Goal: Use online tool/utility: Utilize a website feature to perform a specific function

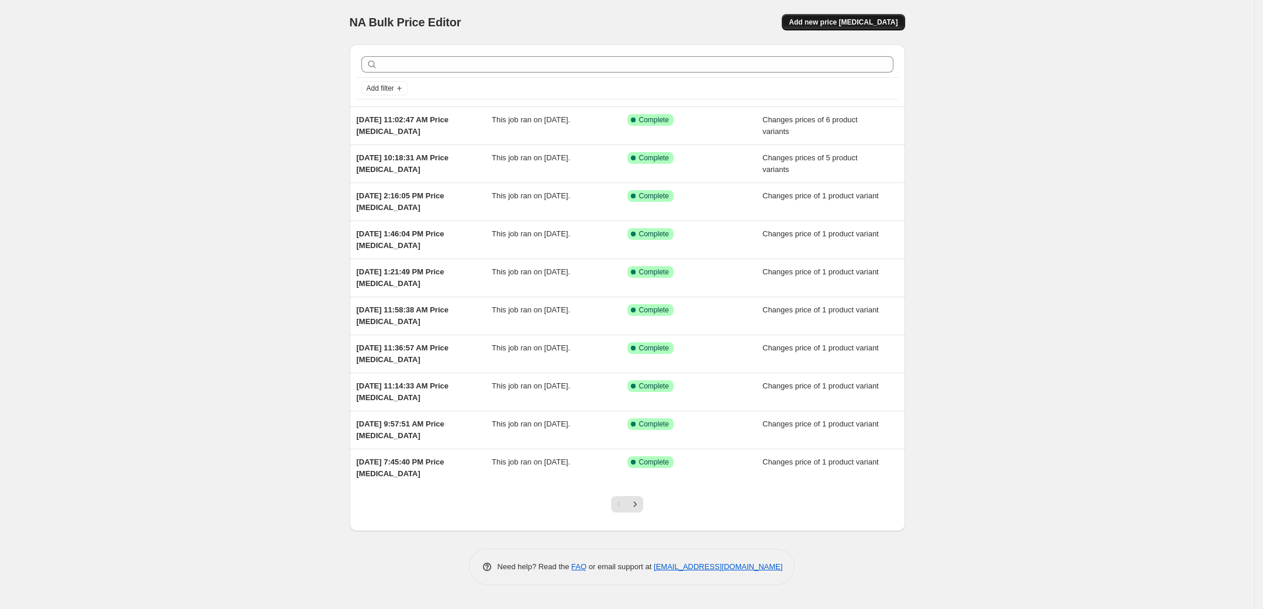
click at [832, 23] on span "Add new price [MEDICAL_DATA]" at bounding box center [843, 22] width 109 height 9
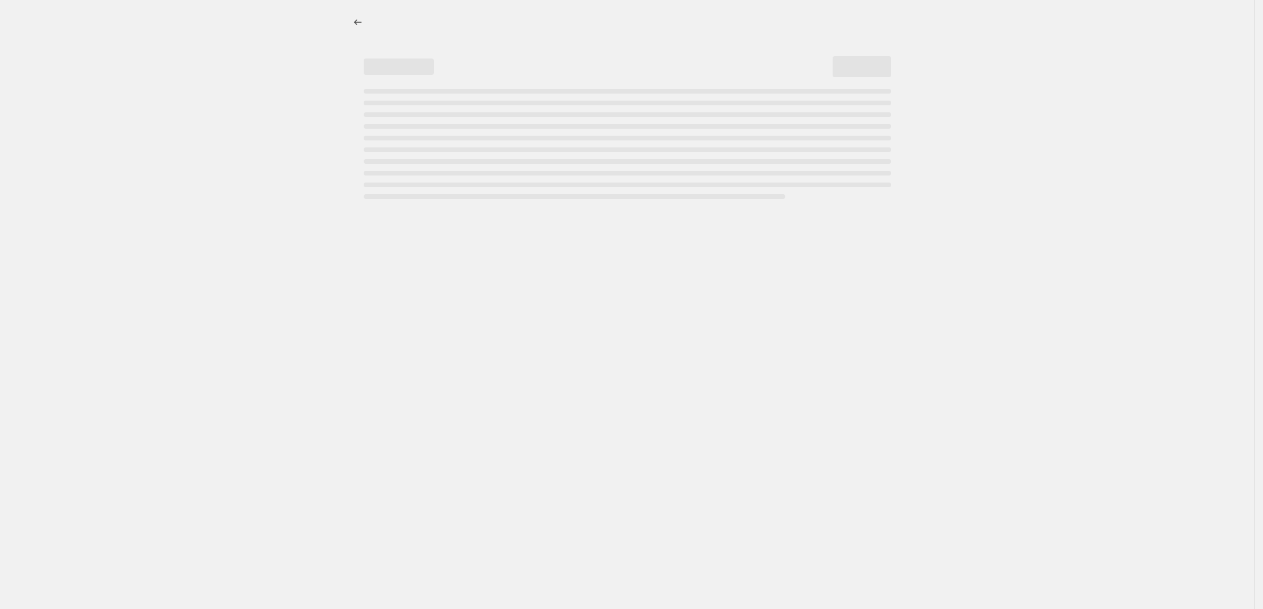
select select "percentage"
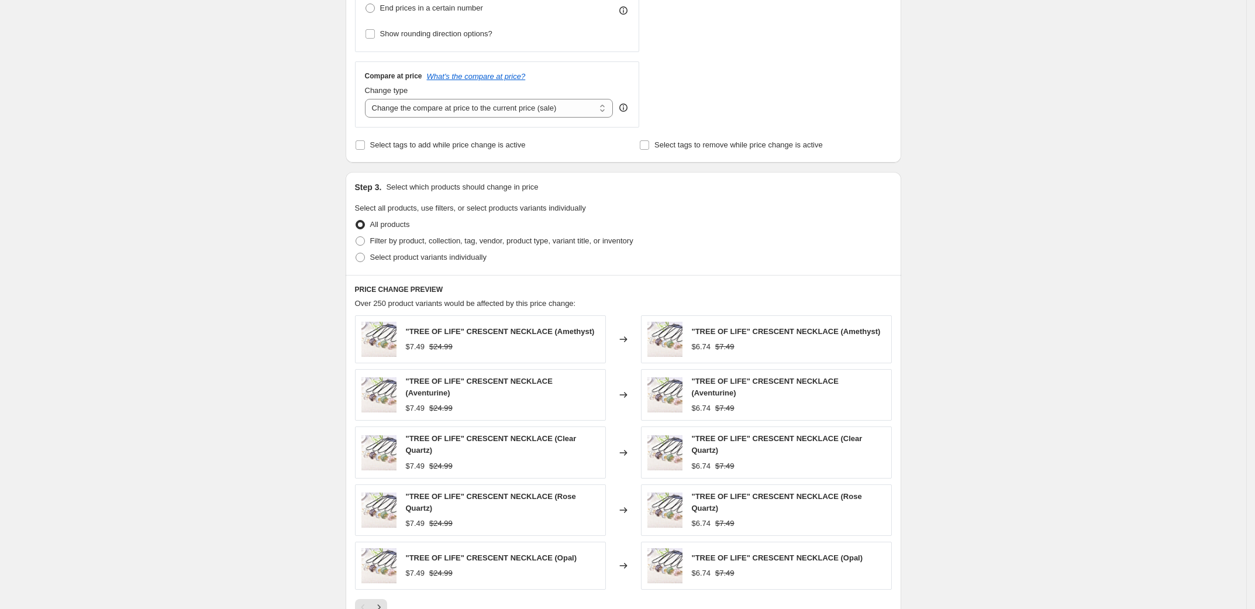
scroll to position [629, 0]
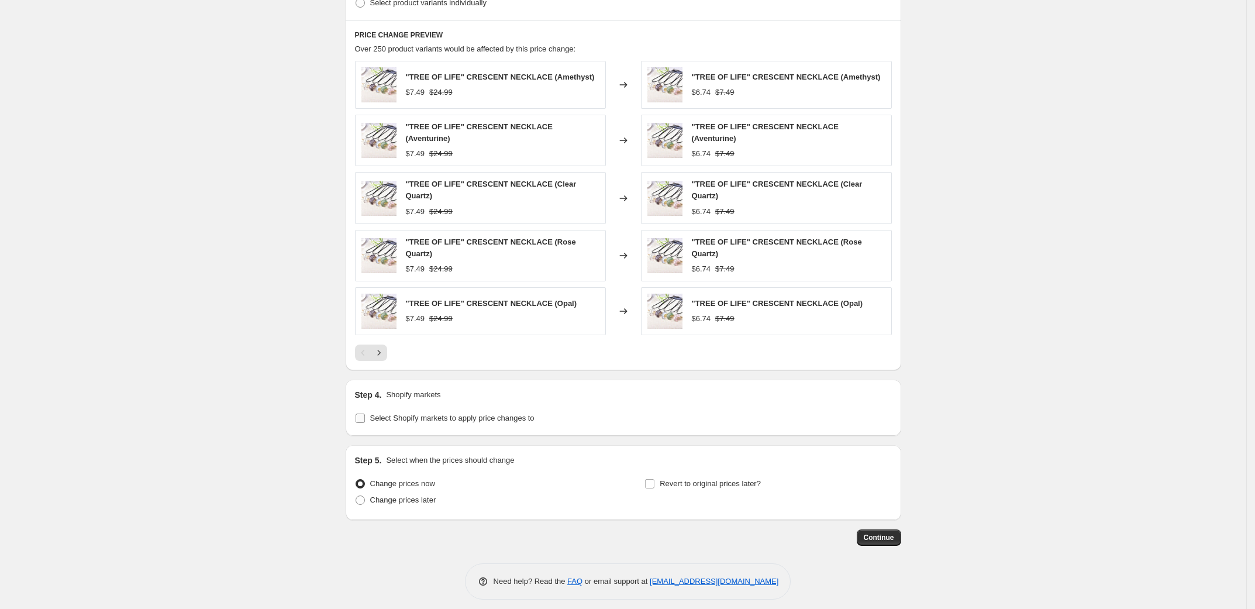
click at [376, 415] on span "Select Shopify markets to apply price changes to" at bounding box center [452, 418] width 164 height 9
click at [365, 415] on input "Select Shopify markets to apply price changes to" at bounding box center [360, 418] width 9 height 9
checkbox input "true"
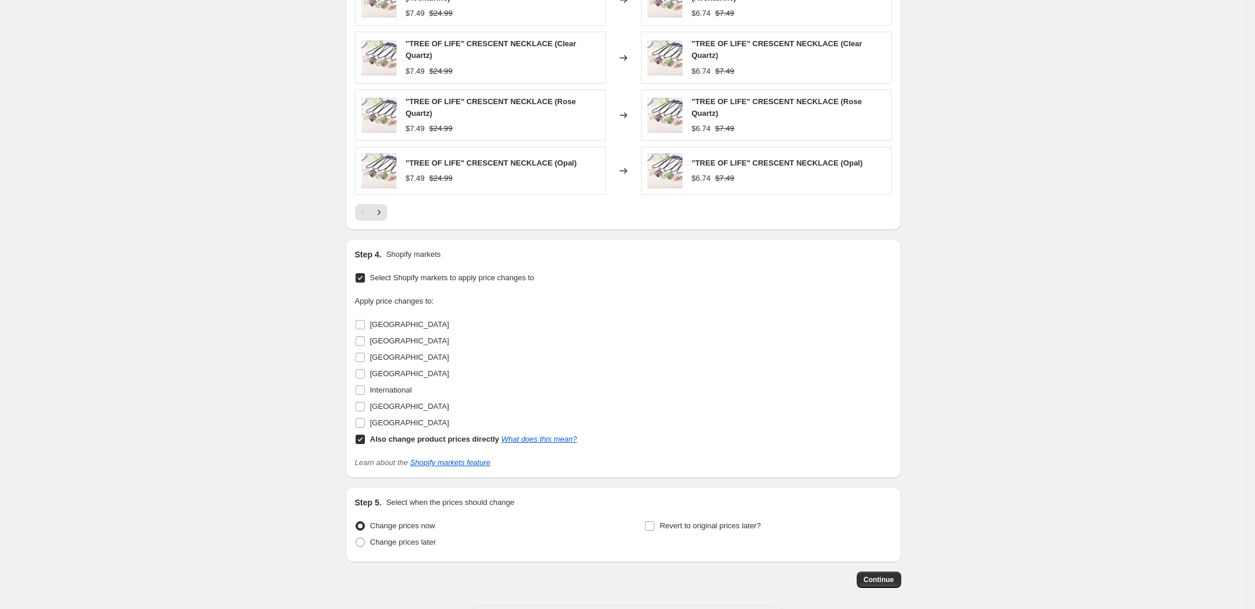
scroll to position [811, 0]
